Goal: Transaction & Acquisition: Purchase product/service

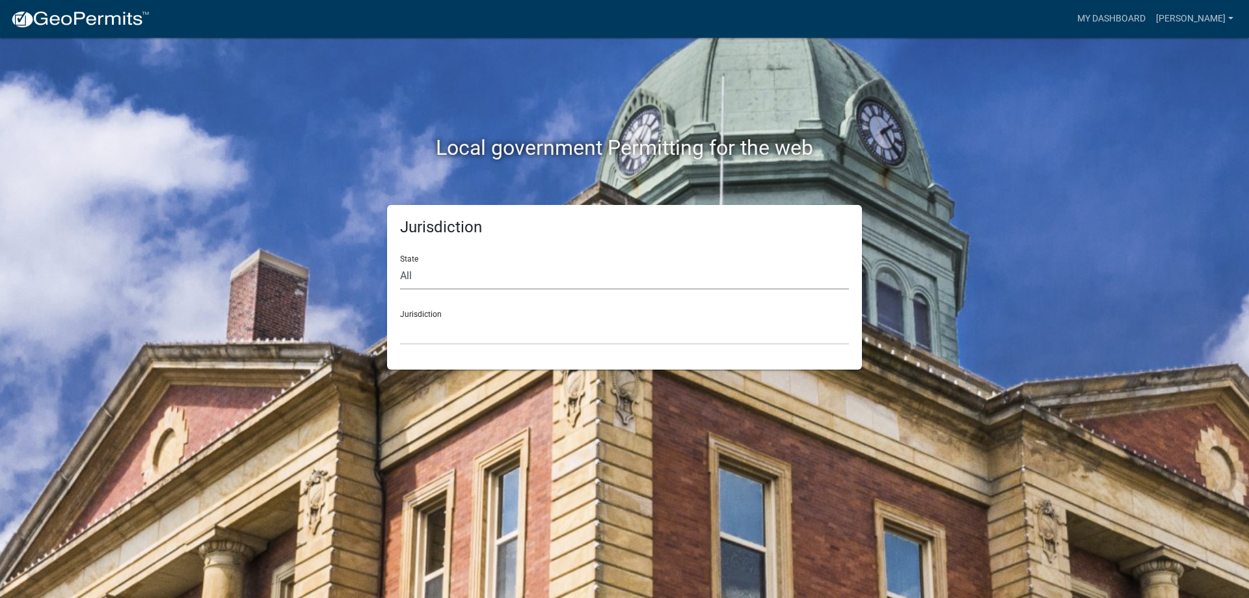
click at [541, 280] on select "All [US_STATE] [US_STATE] [US_STATE] [US_STATE] [US_STATE] [US_STATE] [US_STATE…" at bounding box center [624, 276] width 449 height 27
select select "[US_STATE]"
click at [400, 263] on select "All [US_STATE] [US_STATE] [US_STATE] [US_STATE] [US_STATE] [US_STATE] [US_STATE…" at bounding box center [624, 276] width 449 height 27
click at [482, 331] on select "City of [GEOGRAPHIC_DATA], [US_STATE] City of [GEOGRAPHIC_DATA], [US_STATE] Cit…" at bounding box center [624, 331] width 449 height 27
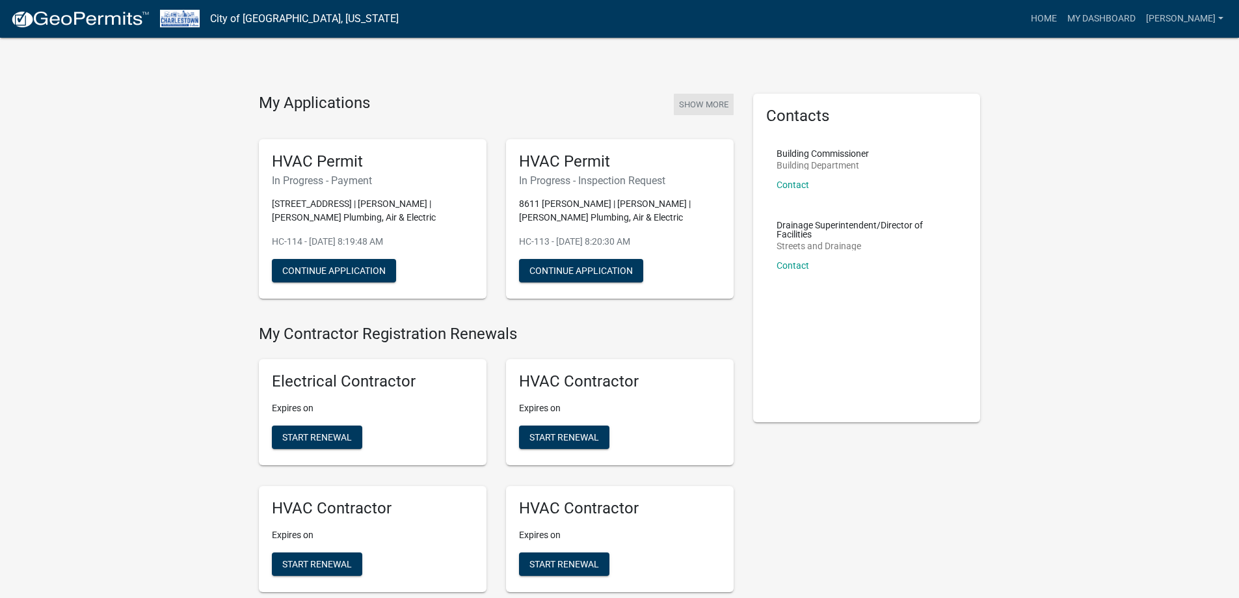
click at [703, 103] on button "Show More" at bounding box center [704, 104] width 60 height 21
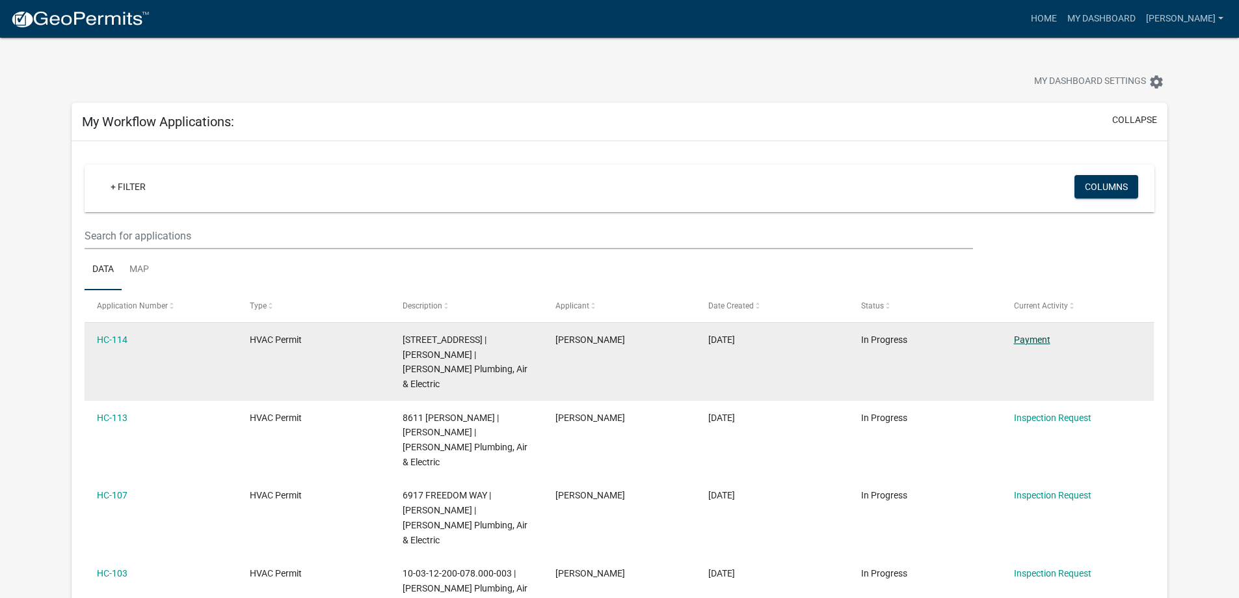
click at [1036, 342] on link "Payment" at bounding box center [1032, 339] width 36 height 10
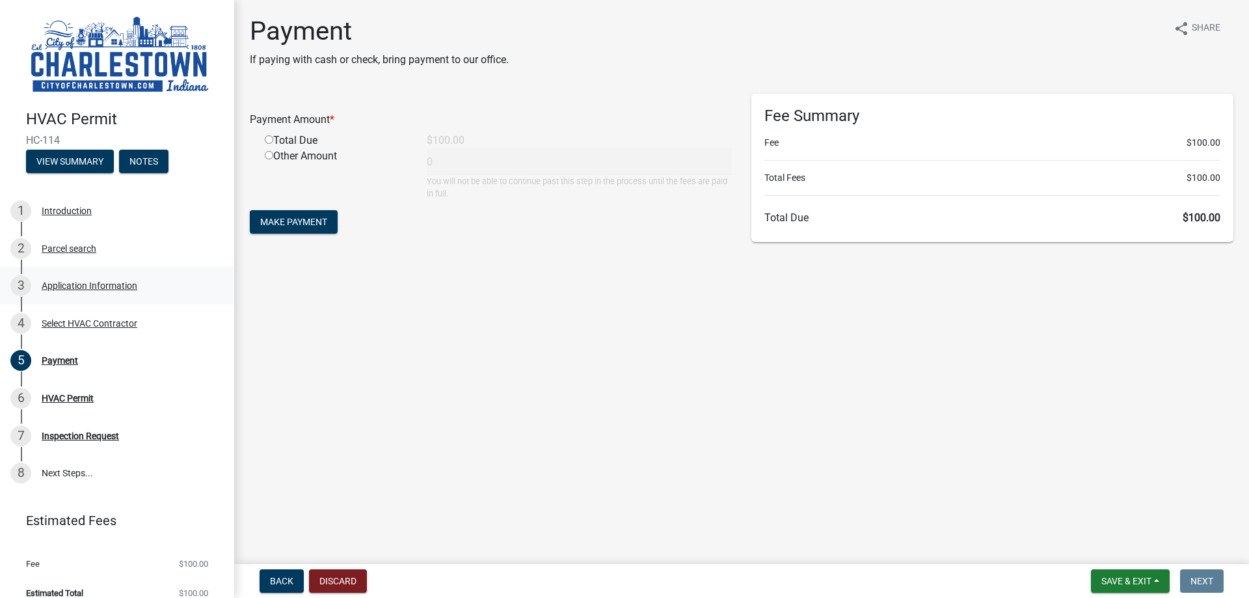
click at [83, 286] on div "Application Information" at bounding box center [90, 285] width 96 height 9
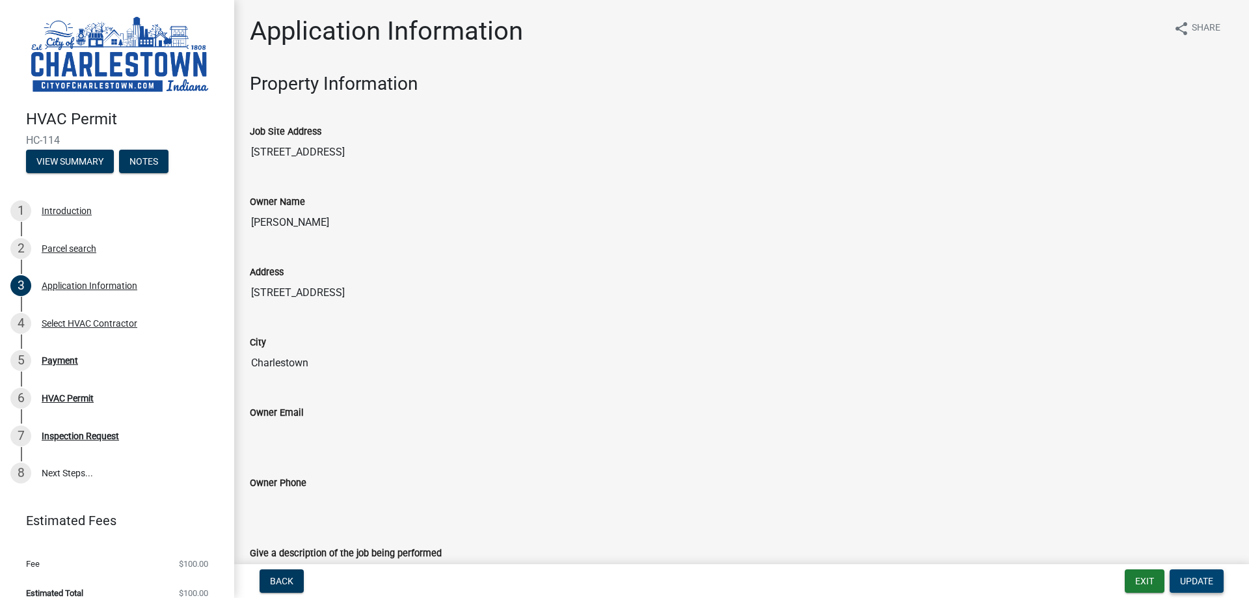
click at [1206, 578] on span "Update" at bounding box center [1196, 581] width 33 height 10
click at [82, 364] on div "5 Payment" at bounding box center [111, 360] width 203 height 21
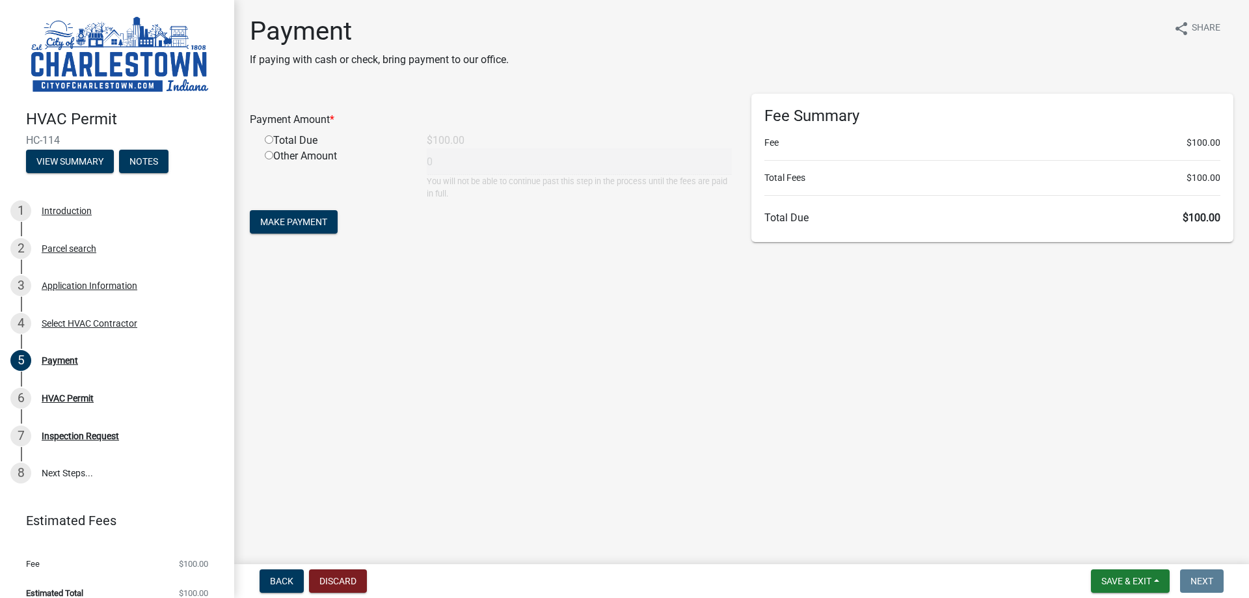
click at [269, 139] on input "radio" at bounding box center [269, 139] width 8 height 8
radio input "true"
type input "100"
click at [286, 221] on span "Make Payment" at bounding box center [293, 222] width 67 height 10
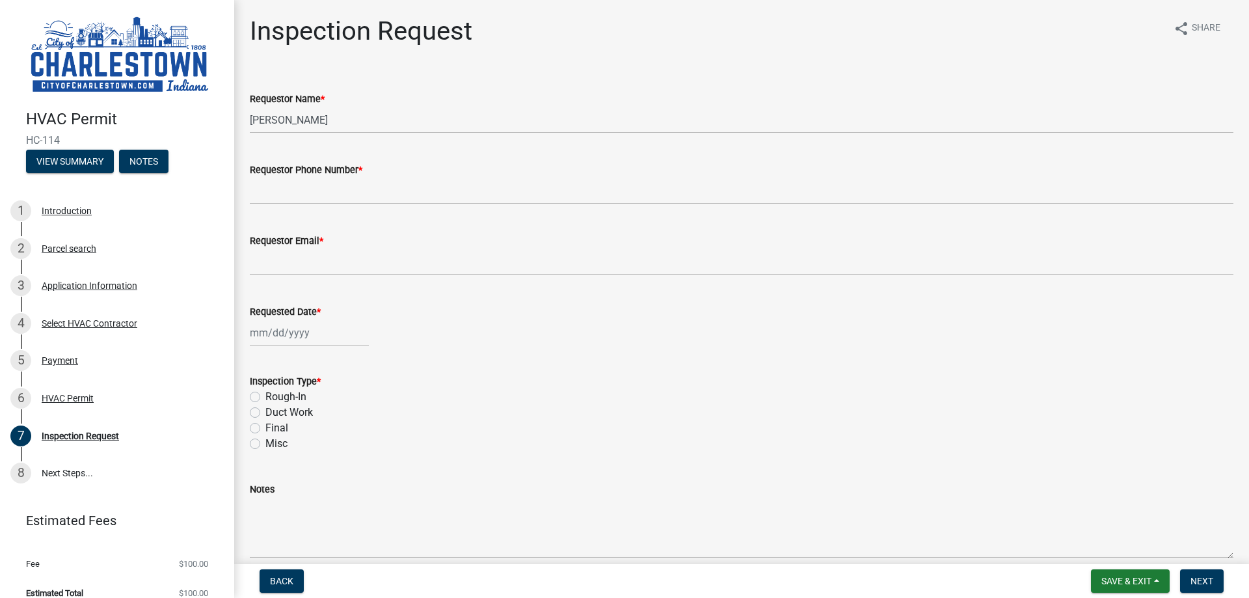
drag, startPoint x: 74, startPoint y: 139, endPoint x: 22, endPoint y: 139, distance: 52.0
click at [22, 139] on div "HVAC Permit HC-114 View Summary Notes" at bounding box center [116, 138] width 213 height 77
copy span "HC-114"
click at [1156, 584] on button "Save & Exit" at bounding box center [1130, 580] width 79 height 23
click at [1113, 548] on button "Save & Exit" at bounding box center [1118, 547] width 104 height 31
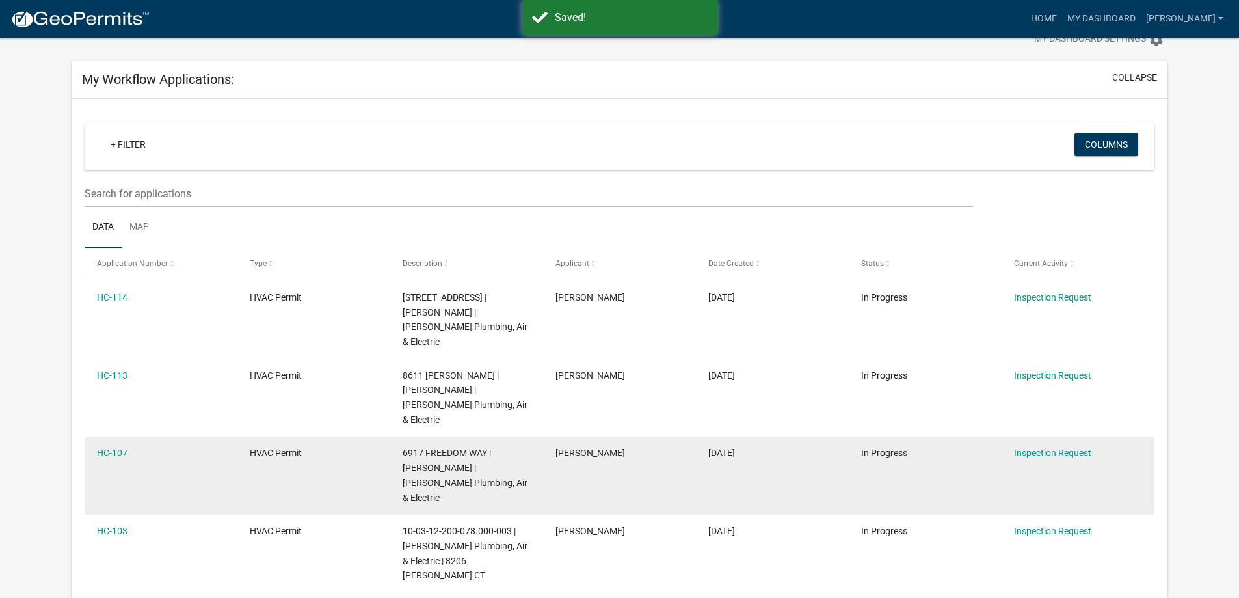
scroll to position [65, 0]
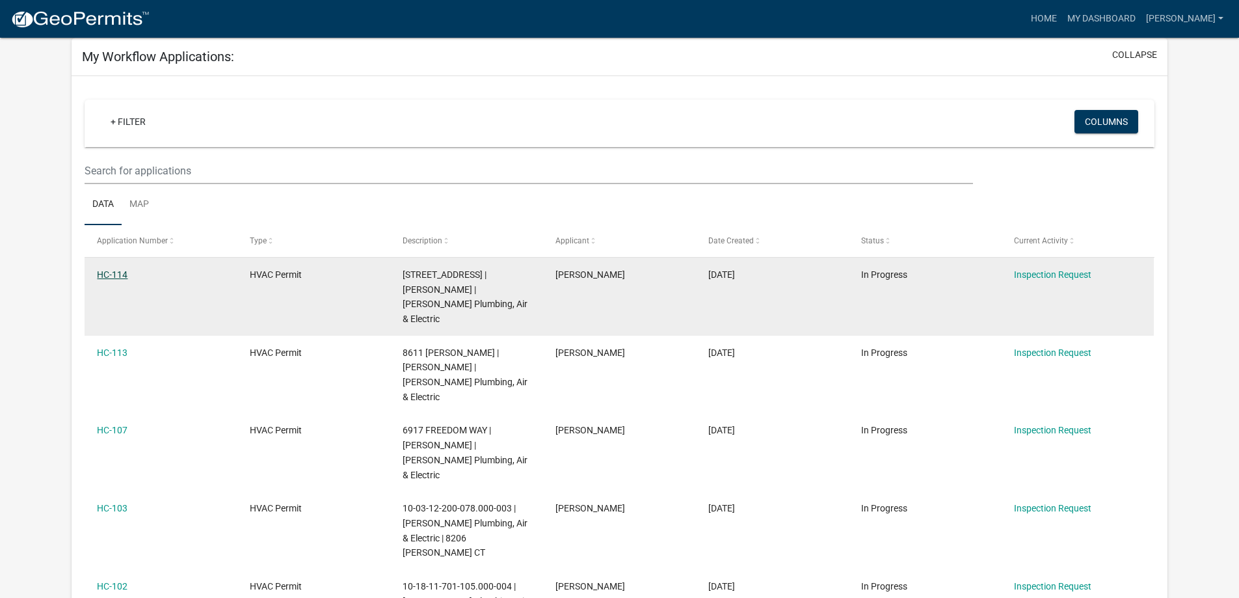
click at [102, 273] on link "HC-114" at bounding box center [112, 274] width 31 height 10
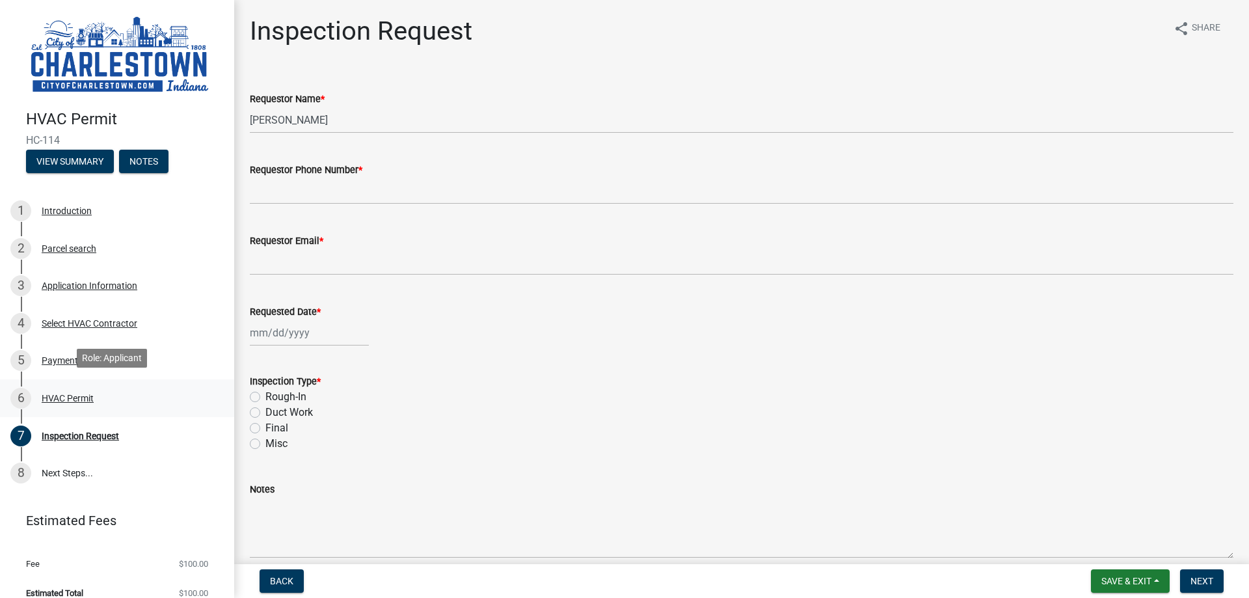
click at [51, 399] on div "6 HVAC Permit" at bounding box center [111, 398] width 203 height 21
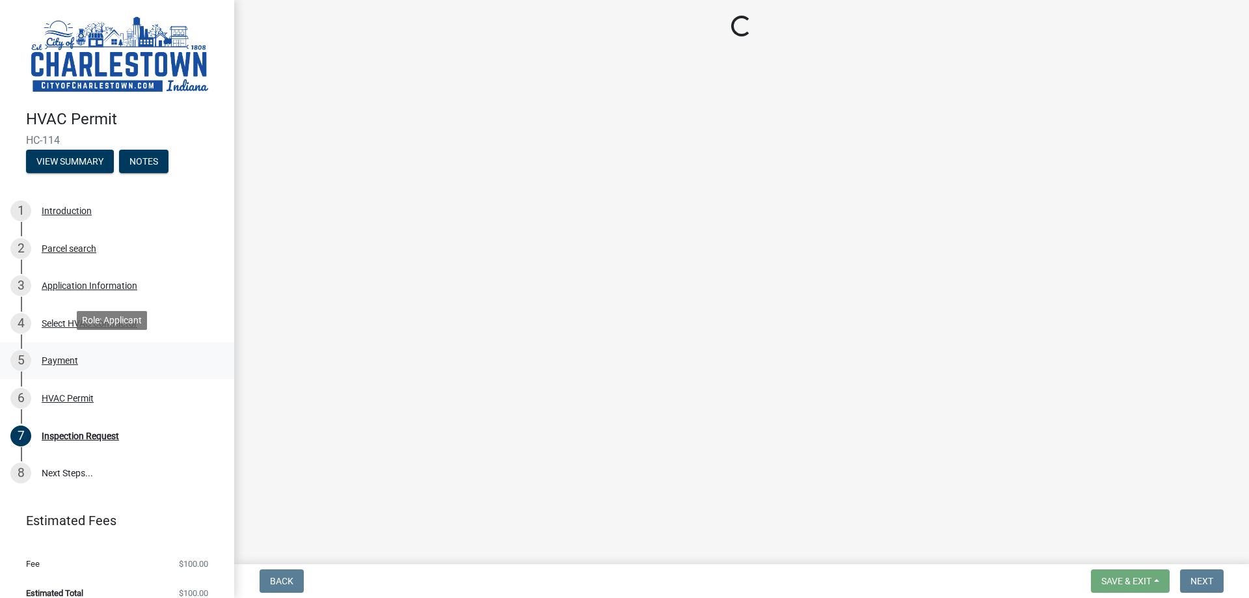
click at [59, 350] on div "5 Payment" at bounding box center [111, 360] width 203 height 21
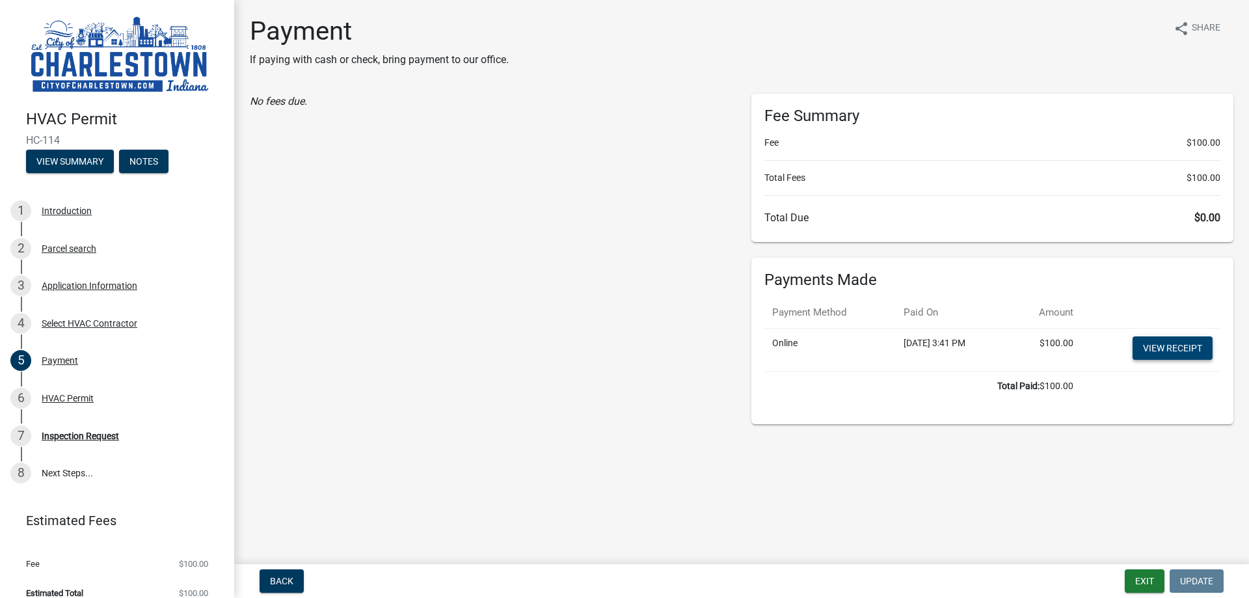
click at [1181, 344] on link "View receipt" at bounding box center [1173, 347] width 80 height 23
click at [1141, 584] on button "Exit" at bounding box center [1145, 580] width 40 height 23
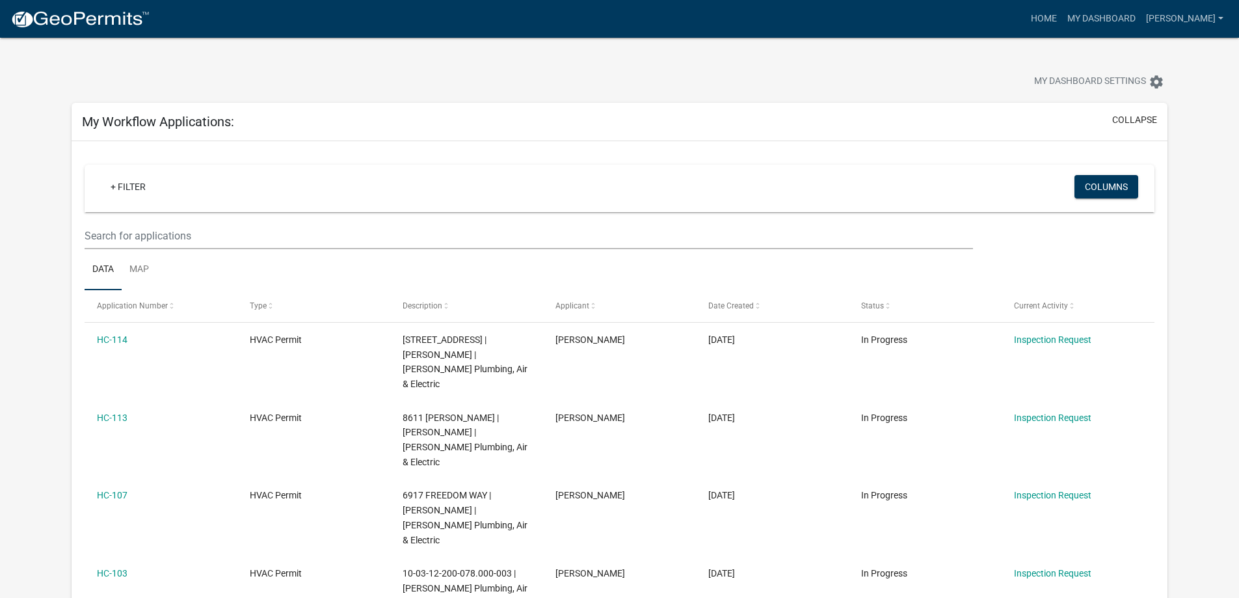
click at [74, 25] on img at bounding box center [79, 20] width 139 height 20
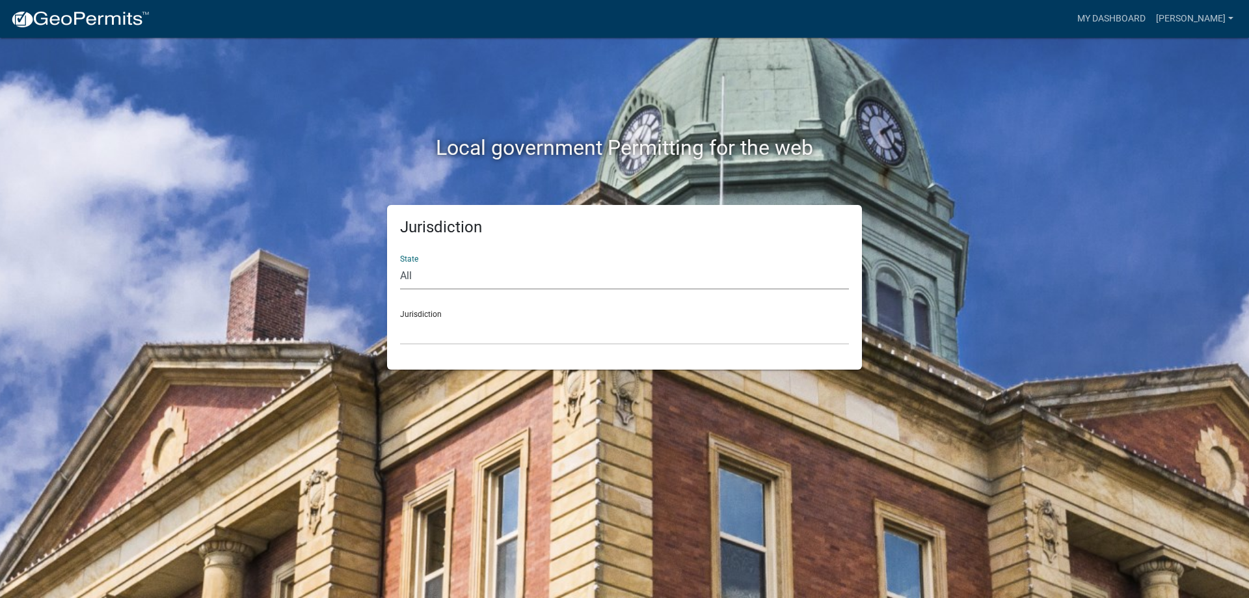
click at [578, 288] on select "All [US_STATE] [US_STATE] [US_STATE] [US_STATE] [US_STATE] [US_STATE] [US_STATE…" at bounding box center [624, 276] width 449 height 27
select select "[US_STATE]"
click at [400, 263] on select "All [US_STATE] [US_STATE] [US_STATE] [US_STATE] [US_STATE] [US_STATE] [US_STATE…" at bounding box center [624, 276] width 449 height 27
click at [460, 328] on select "City of [GEOGRAPHIC_DATA], [US_STATE] City of [GEOGRAPHIC_DATA], [US_STATE] Cit…" at bounding box center [624, 331] width 449 height 27
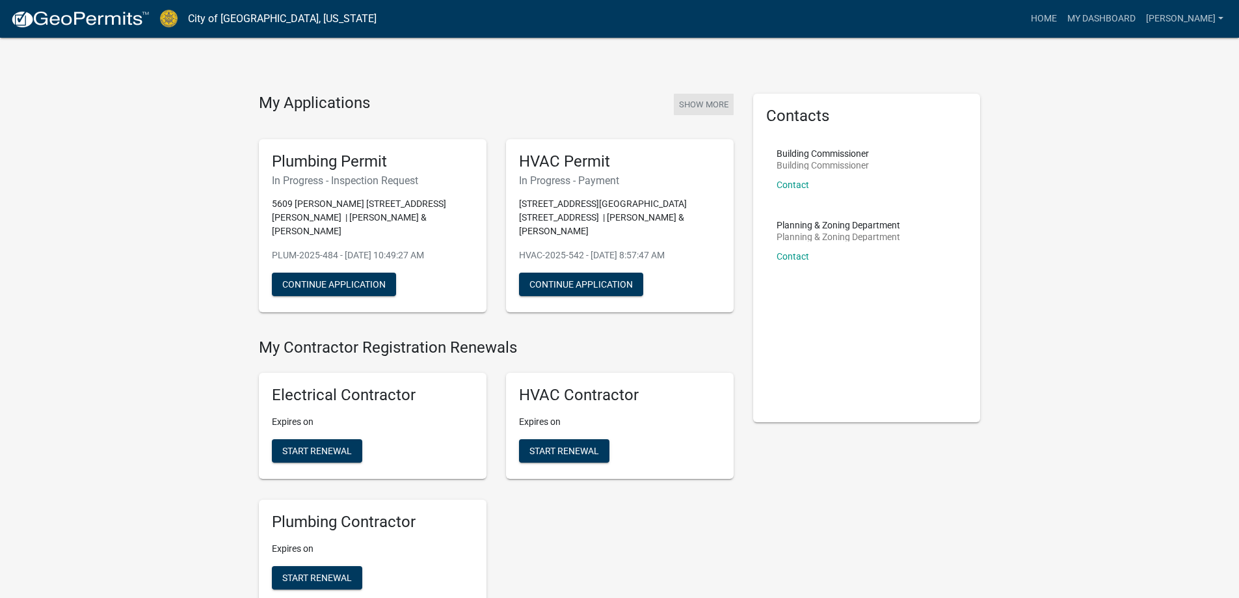
click at [695, 100] on button "Show More" at bounding box center [704, 104] width 60 height 21
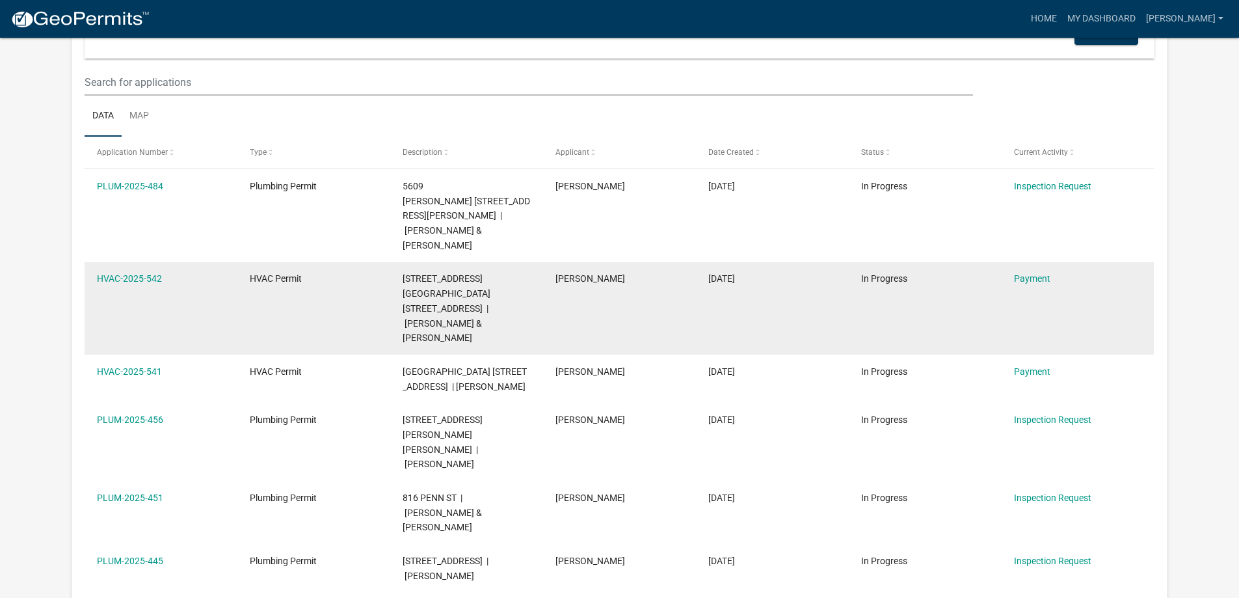
scroll to position [195, 0]
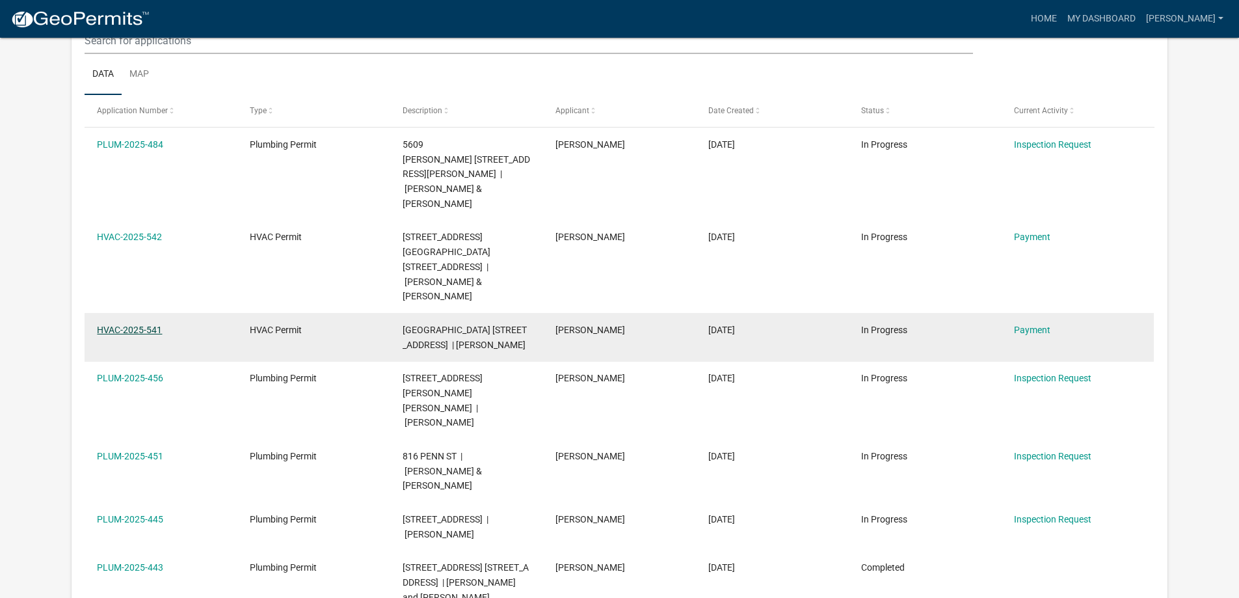
click at [145, 325] on link "HVAC-2025-541" at bounding box center [129, 330] width 65 height 10
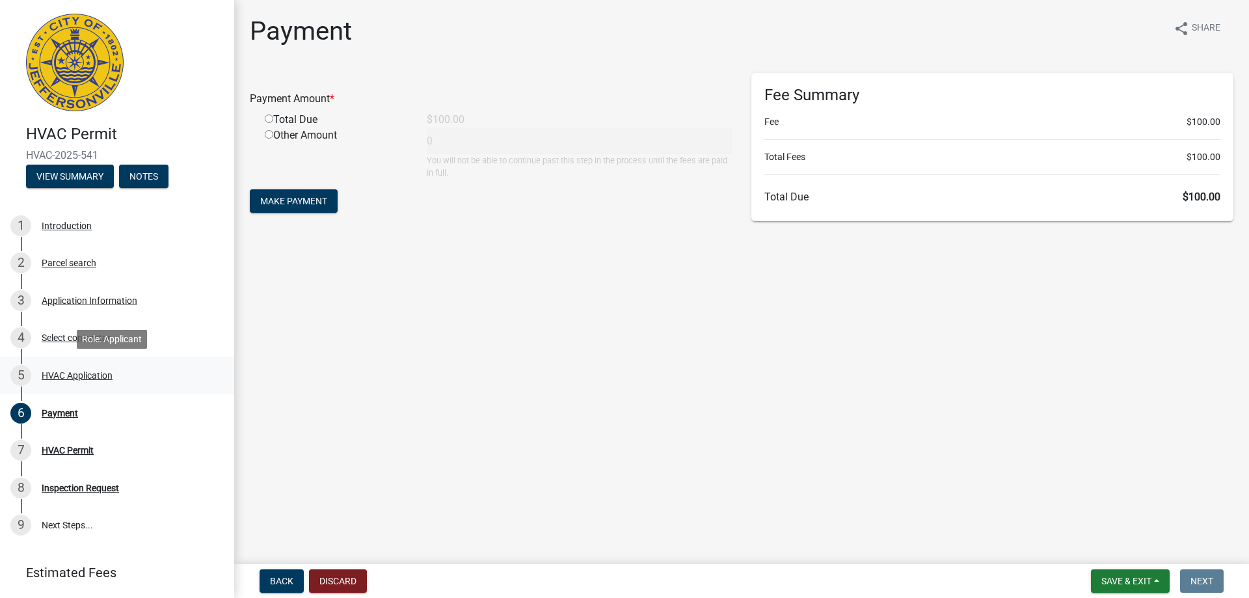
click at [81, 377] on div "HVAC Application" at bounding box center [77, 375] width 71 height 9
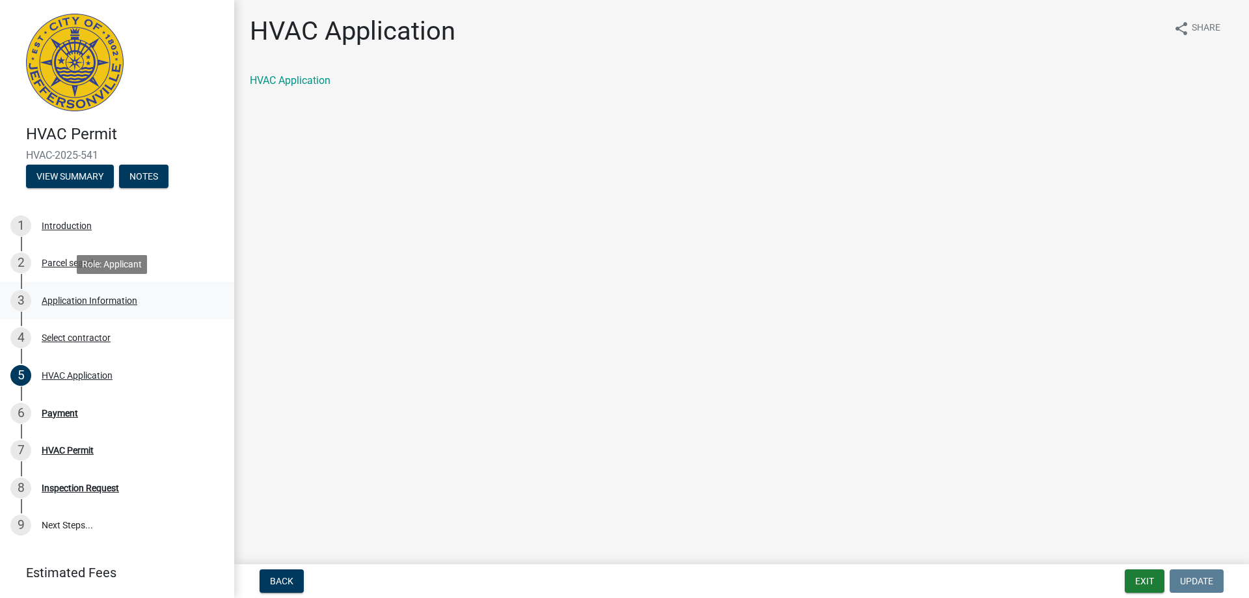
click at [82, 297] on div "Application Information" at bounding box center [90, 300] width 96 height 9
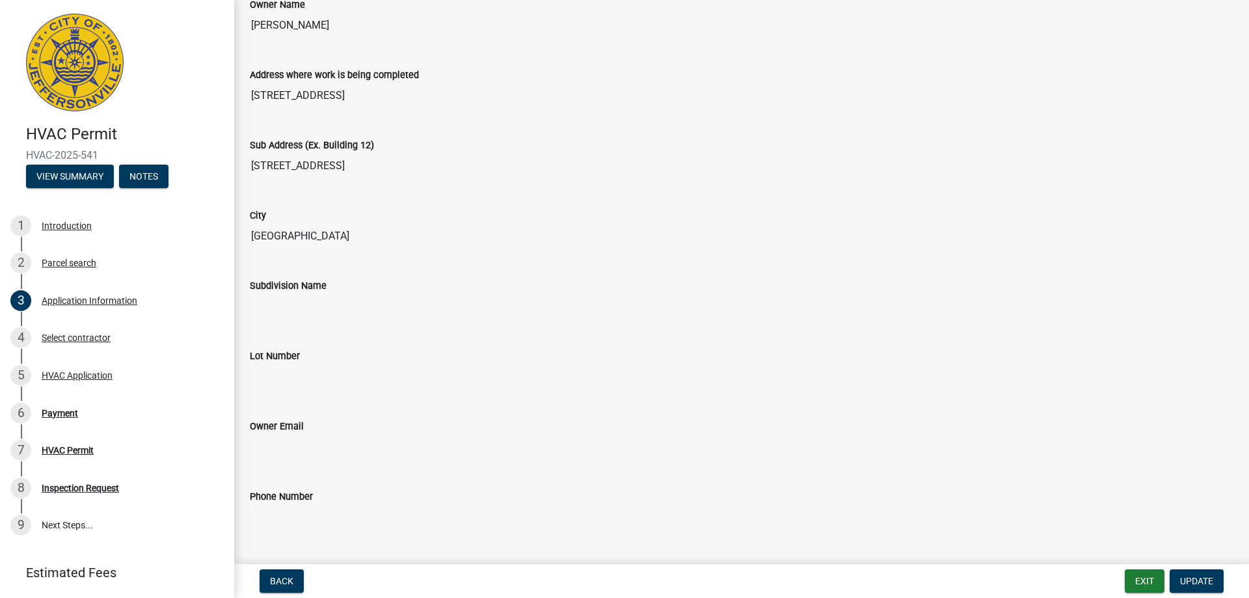
scroll to position [130, 0]
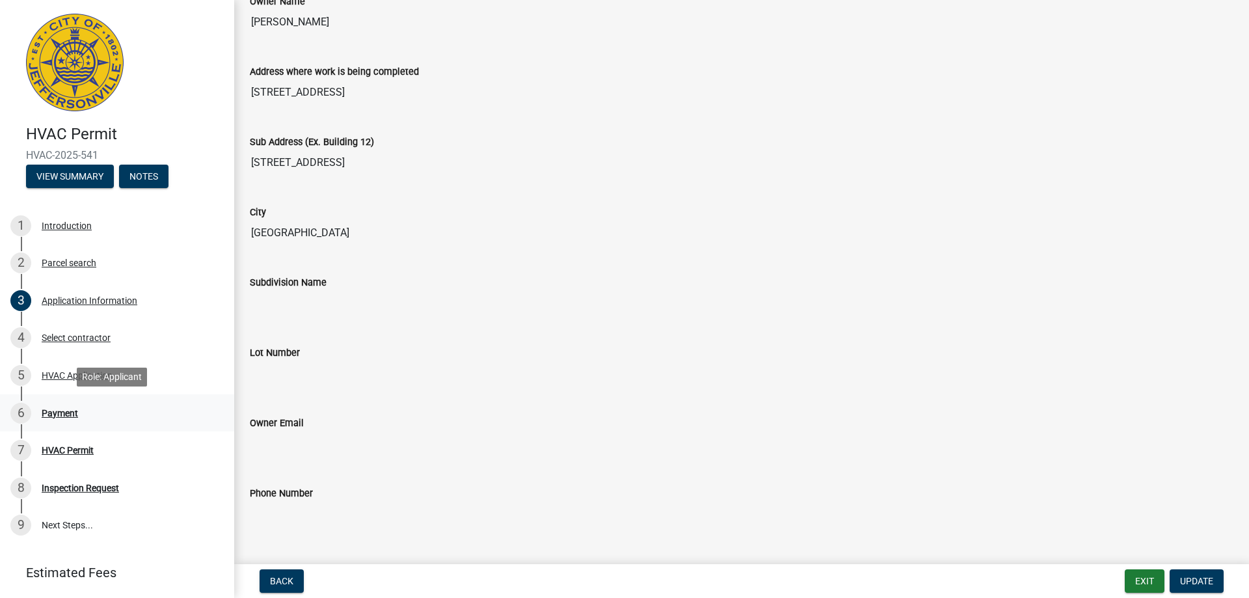
click at [46, 418] on div "6 Payment" at bounding box center [111, 413] width 203 height 21
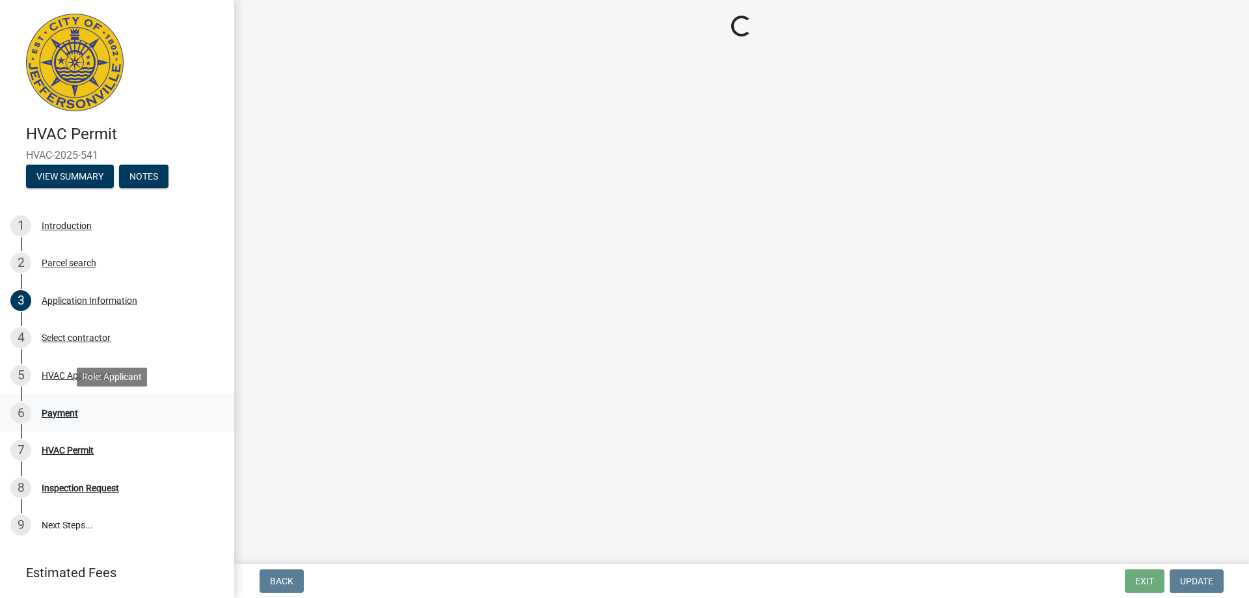
scroll to position [0, 0]
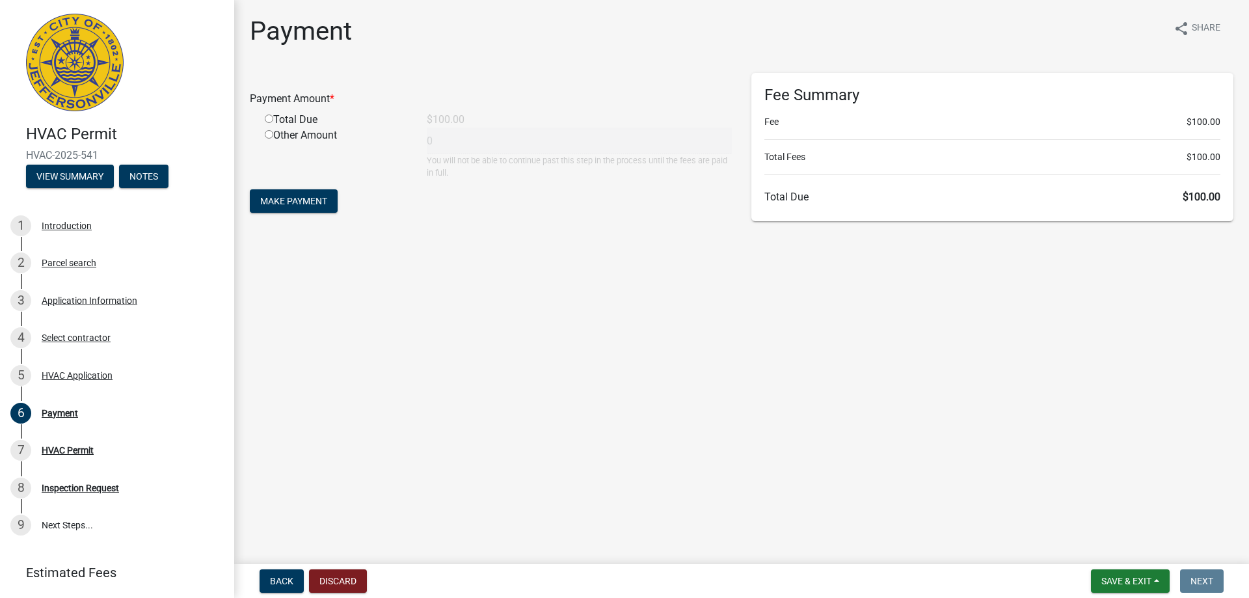
click at [269, 119] on input "radio" at bounding box center [269, 118] width 8 height 8
radio input "true"
type input "100"
click at [283, 209] on button "Make Payment" at bounding box center [294, 200] width 88 height 23
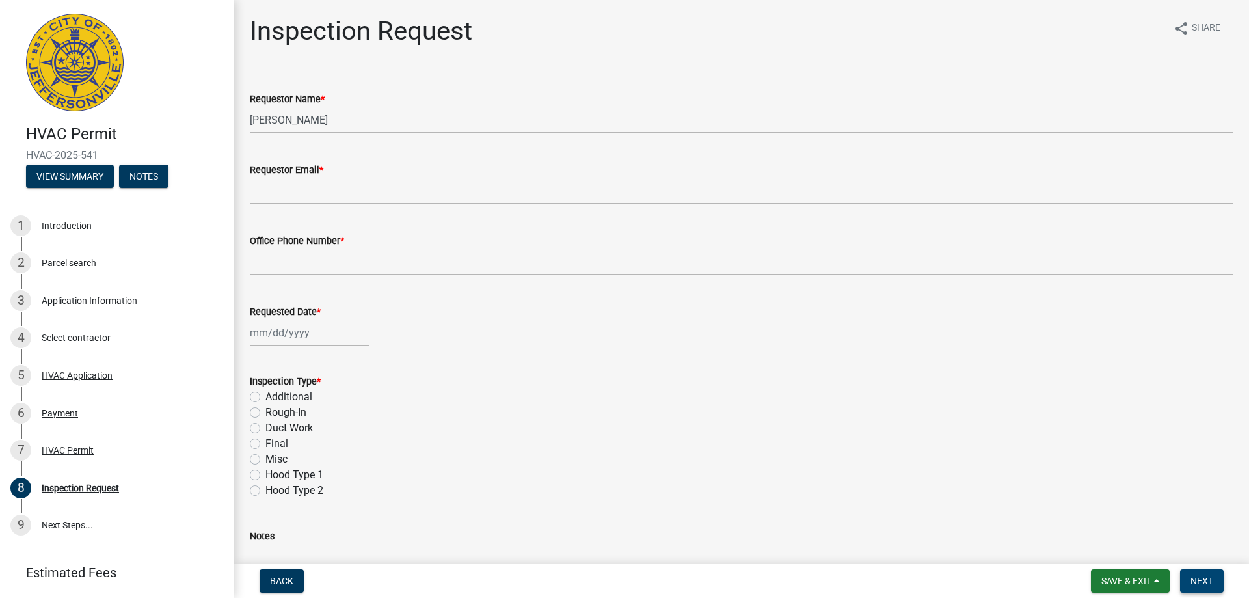
click at [1198, 584] on span "Next" at bounding box center [1202, 581] width 23 height 10
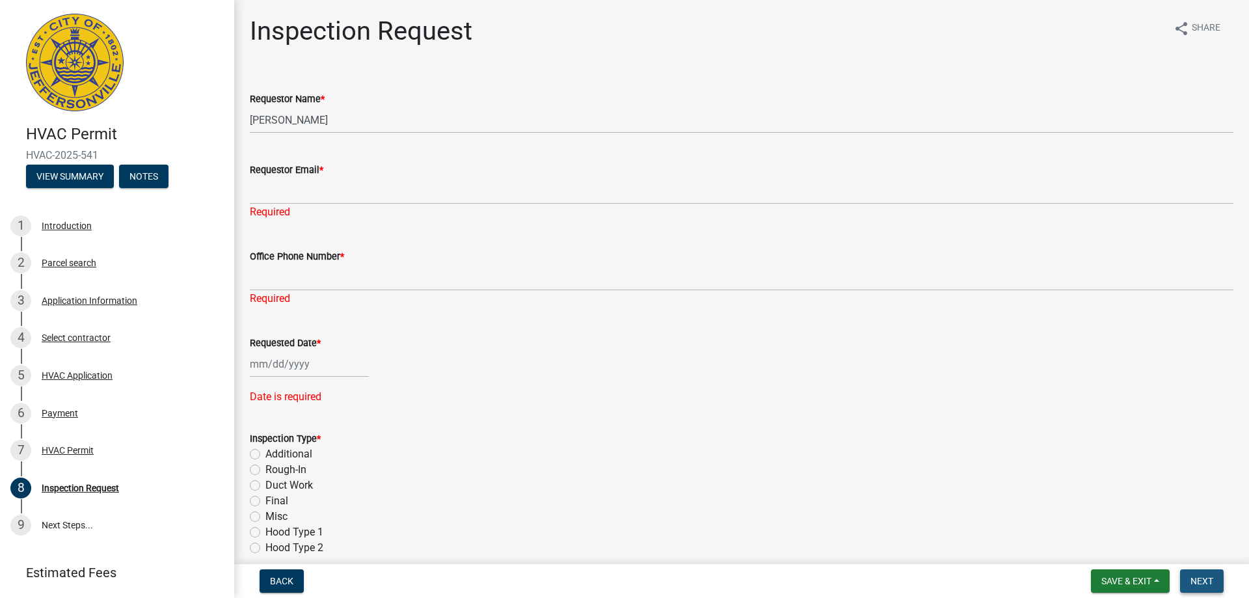
click at [1217, 580] on button "Next" at bounding box center [1202, 580] width 44 height 23
click at [1120, 584] on span "Save & Exit" at bounding box center [1126, 581] width 50 height 10
click at [1103, 546] on button "Save & Exit" at bounding box center [1118, 547] width 104 height 31
